Goal: Task Accomplishment & Management: Manage account settings

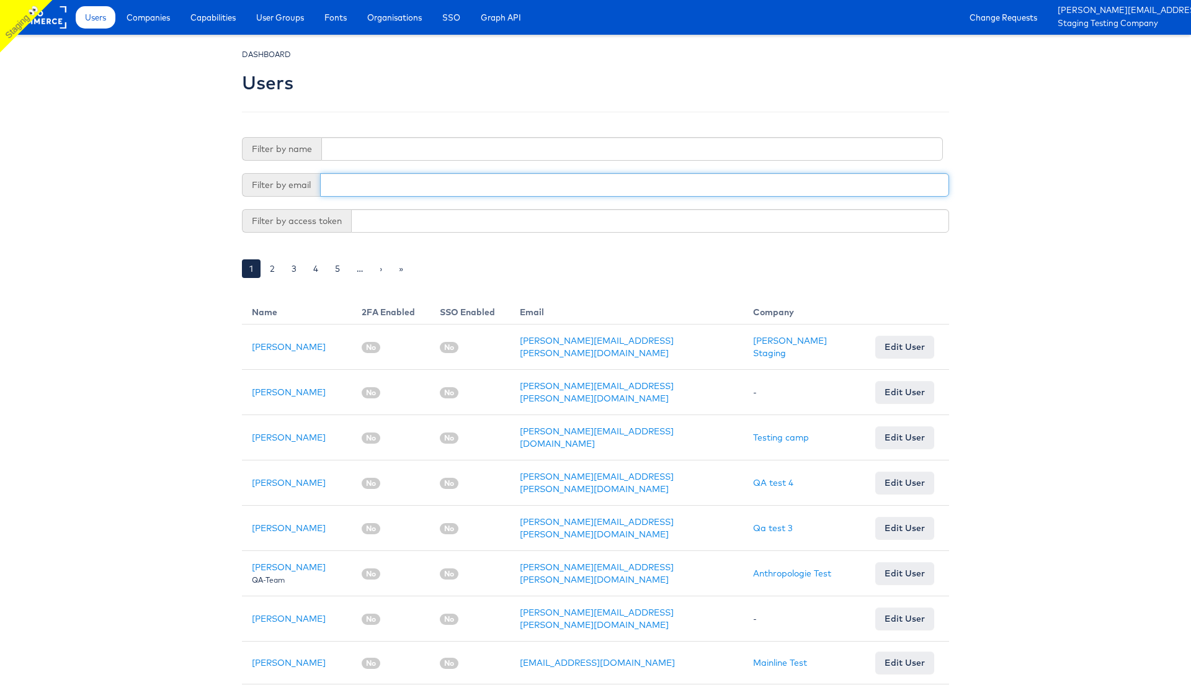
click at [362, 183] on input "text" at bounding box center [634, 185] width 629 height 24
click at [218, 20] on span "Capabilities" at bounding box center [212, 17] width 45 height 12
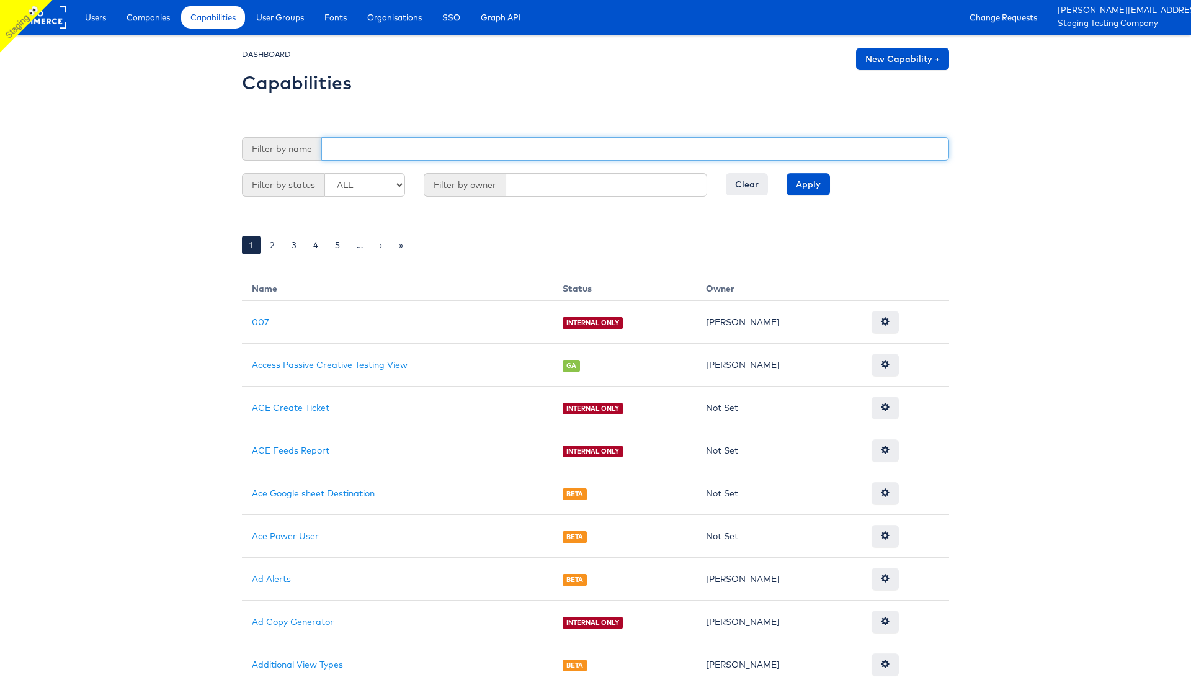
click at [368, 149] on input "text" at bounding box center [635, 149] width 628 height 24
click at [787, 173] on input "Apply" at bounding box center [808, 184] width 43 height 22
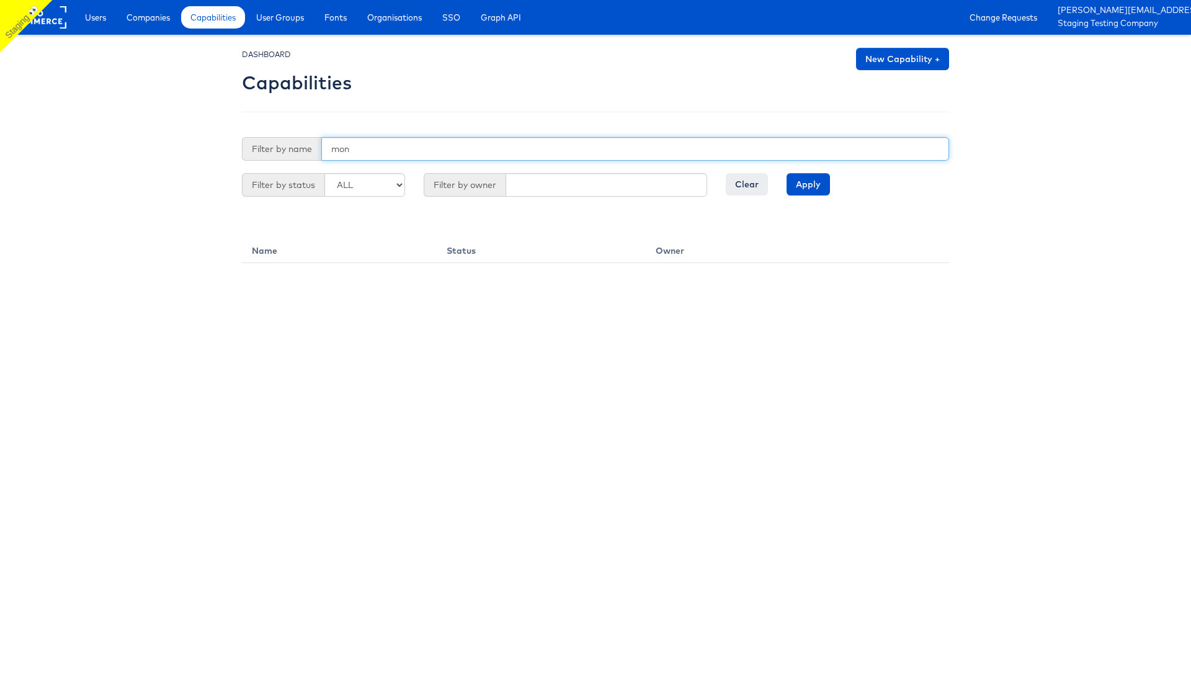
click at [368, 149] on input "mon" at bounding box center [635, 149] width 628 height 24
type input "ad al"
click at [787, 173] on input "Apply" at bounding box center [808, 184] width 43 height 22
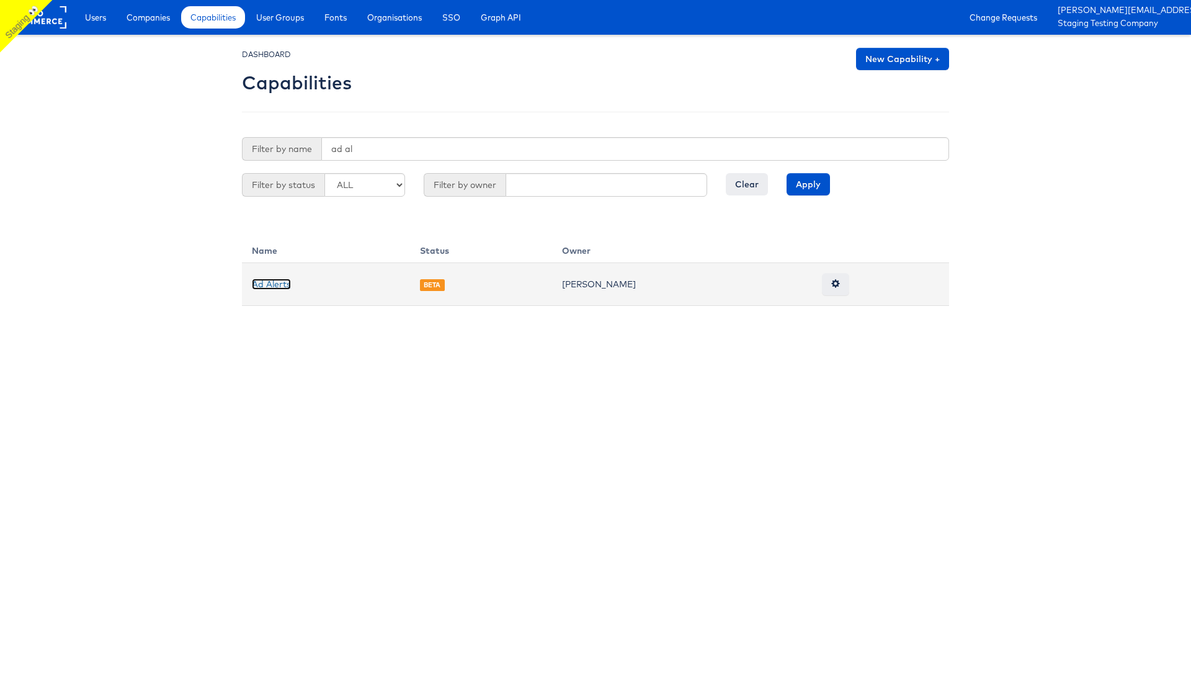
click at [274, 289] on link "Ad Alerts" at bounding box center [271, 284] width 39 height 11
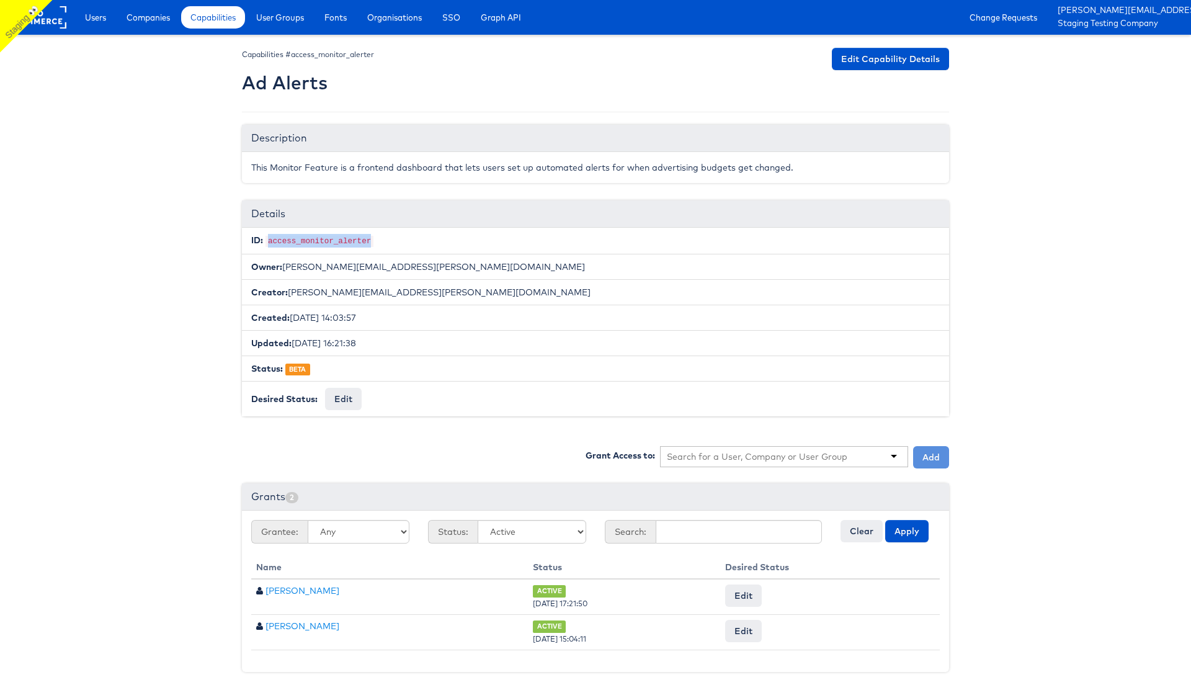
drag, startPoint x: 382, startPoint y: 238, endPoint x: 267, endPoint y: 238, distance: 114.2
click at [267, 238] on li "ID: access_monitor_alerter" at bounding box center [595, 241] width 707 height 27
copy code "access_monitor_alerter"
click at [352, 396] on button "Edit" at bounding box center [343, 399] width 37 height 22
click at [394, 401] on select "-- No Change -- GA BETA INTERNAL ONLY ARCHIVED" at bounding box center [376, 400] width 102 height 24
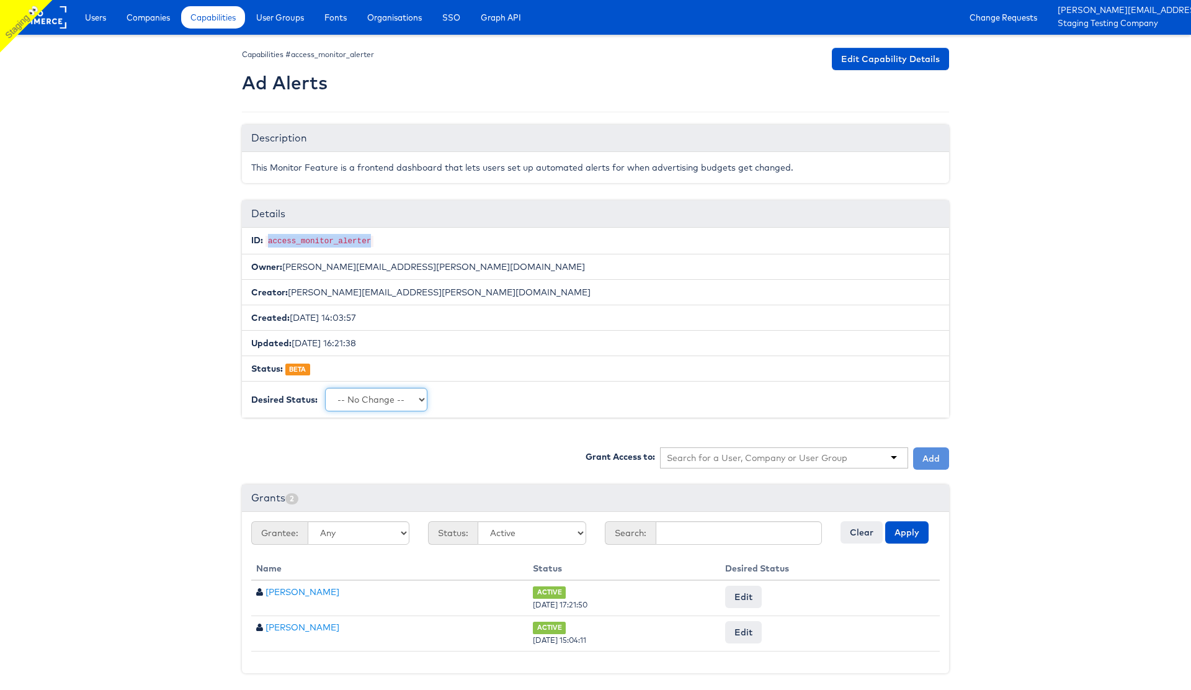
select select "PROTECTED"
click at [325, 388] on select "-- No Change -- GA BETA INTERNAL ONLY ARCHIVED" at bounding box center [376, 400] width 102 height 24
click at [468, 398] on input "Request Change" at bounding box center [470, 399] width 71 height 17
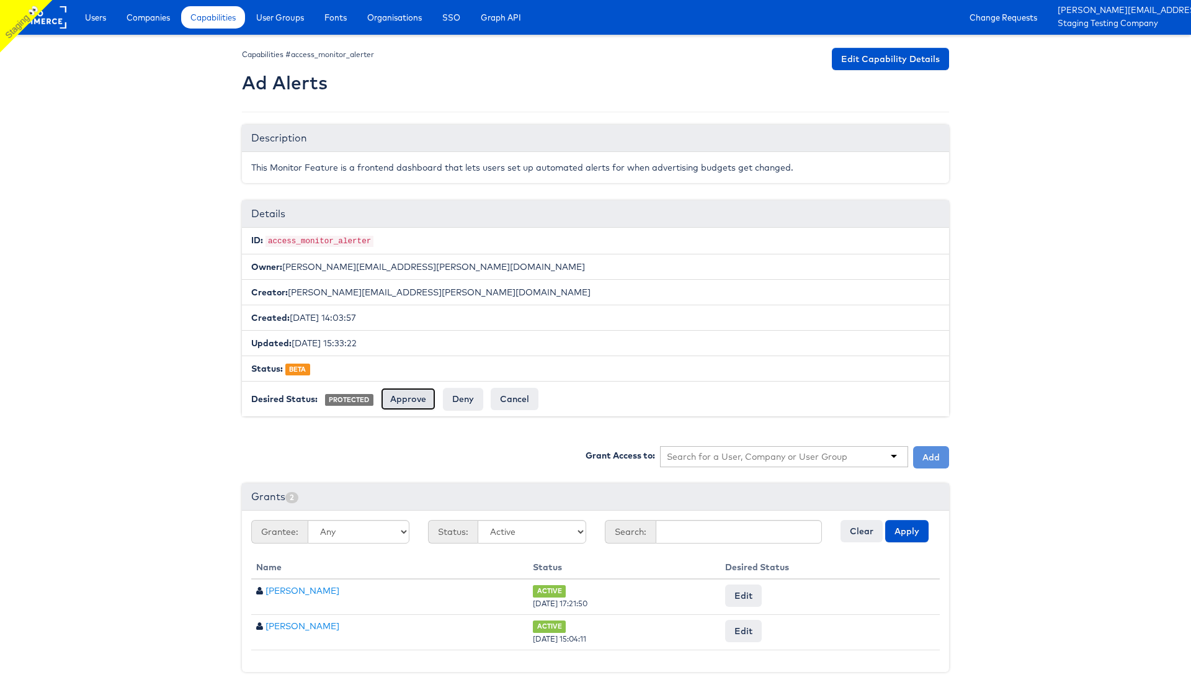
click at [396, 400] on input "Approve" at bounding box center [408, 399] width 55 height 22
